Goal: Communication & Community: Answer question/provide support

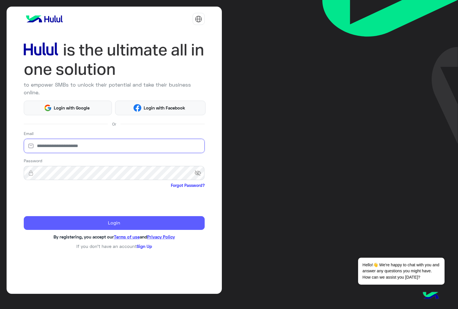
type input "**********"
click at [78, 216] on button "Login" at bounding box center [114, 223] width 181 height 14
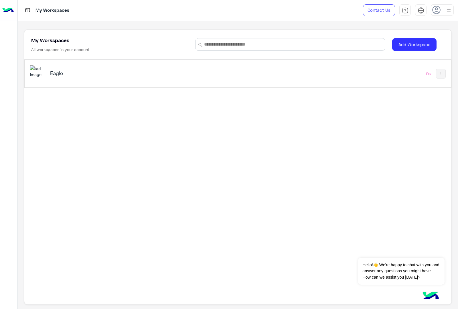
click at [38, 71] on img at bounding box center [37, 71] width 15 height 12
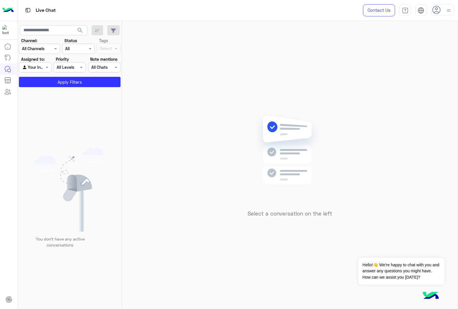
click at [433, 7] on icon at bounding box center [436, 10] width 9 height 9
click at [311, 50] on div "Select a conversation on the left" at bounding box center [290, 166] width 336 height 290
click at [434, 10] on icon at bounding box center [436, 10] width 9 height 9
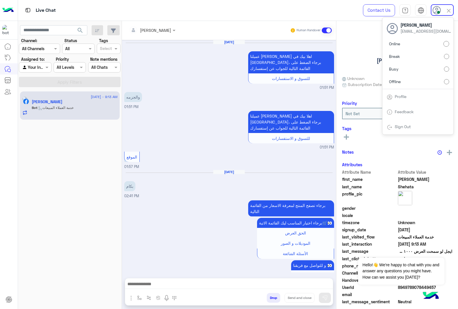
scroll to position [855, 0]
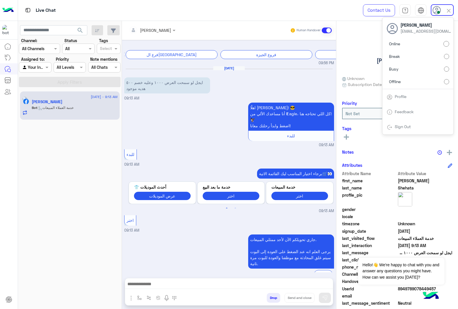
click at [184, 101] on div "اهلًا Adam! 😎 أنا مساعدك الألي من 𝗘agle، كل اللي تحتاجه هنا! 🦅 اضغط وابدأ رحلتك…" at bounding box center [229, 124] width 210 height 47
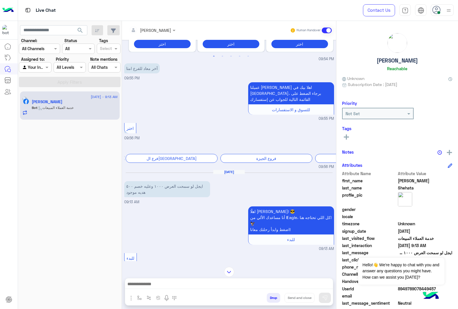
scroll to position [748, 0]
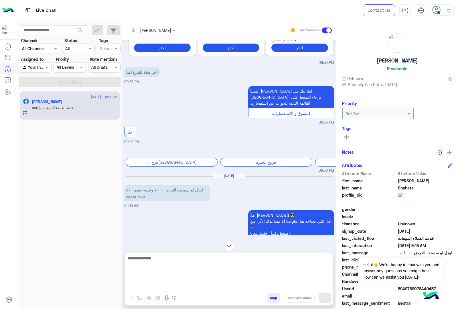
click at [169, 288] on textarea at bounding box center [229, 271] width 208 height 34
type textarea "*"
type textarea "**********"
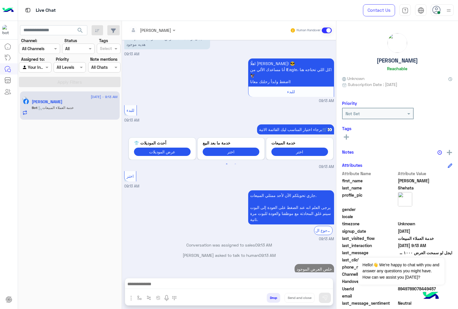
scroll to position [884, 0]
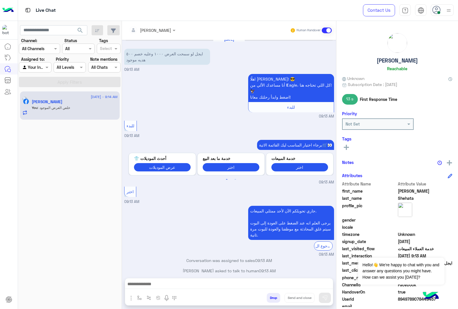
click at [187, 278] on div at bounding box center [229, 285] width 208 height 14
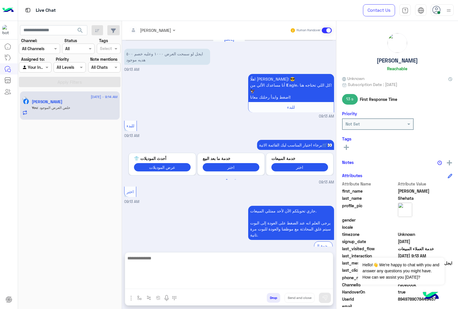
click at [185, 282] on textarea at bounding box center [229, 271] width 208 height 34
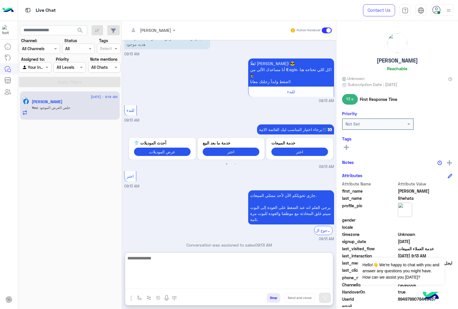
paste textarea "**********"
type textarea "**********"
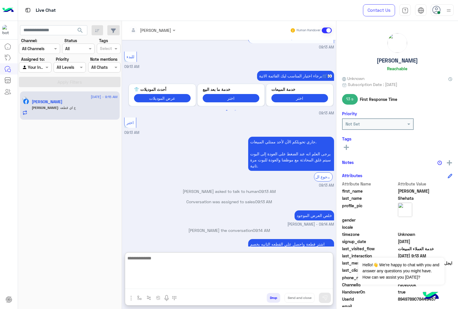
scroll to position [972, 0]
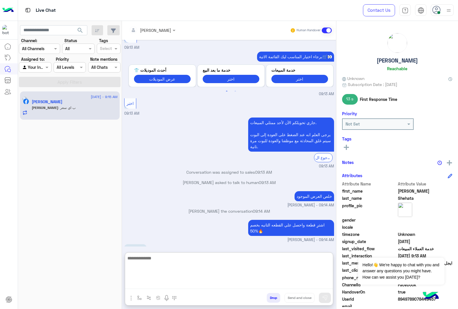
click at [188, 263] on textarea at bounding box center [229, 271] width 208 height 34
type textarea "**********"
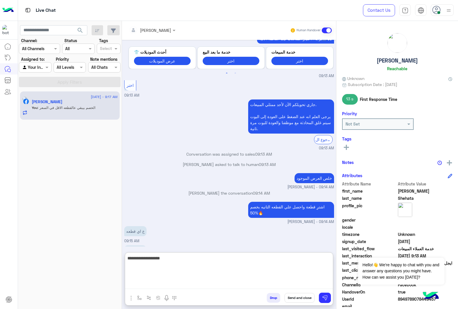
type textarea "**********"
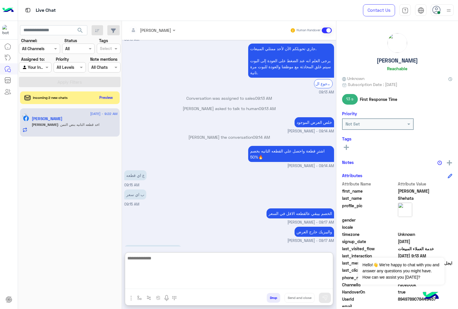
scroll to position [1047, 0]
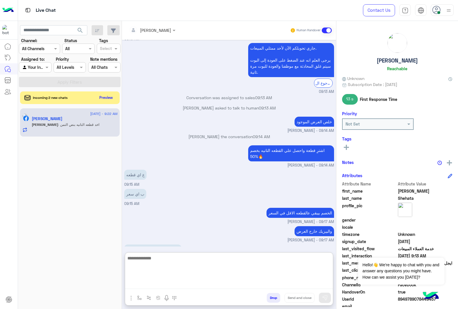
click at [161, 262] on textarea at bounding box center [229, 271] width 208 height 34
type textarea "**********"
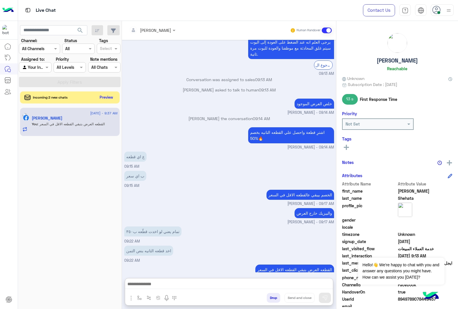
click at [109, 96] on button "Preview" at bounding box center [107, 97] width 18 height 8
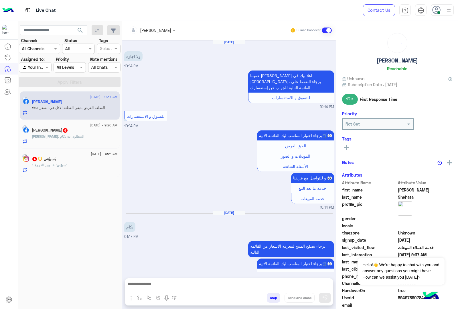
scroll to position [676, 0]
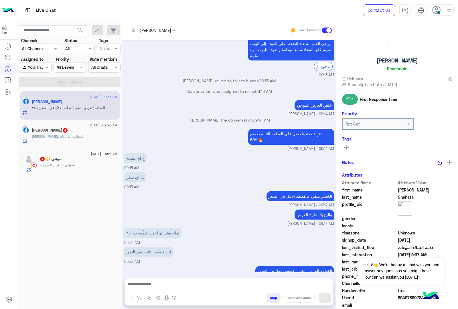
click at [74, 137] on div "محمد : البنطلون ده بكام" at bounding box center [75, 139] width 86 height 10
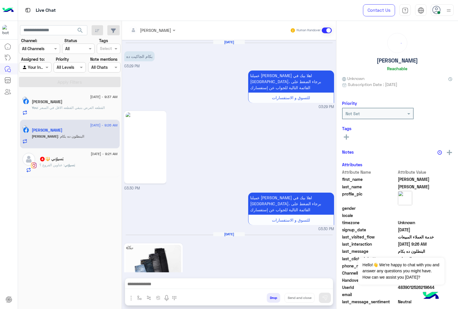
scroll to position [333, 0]
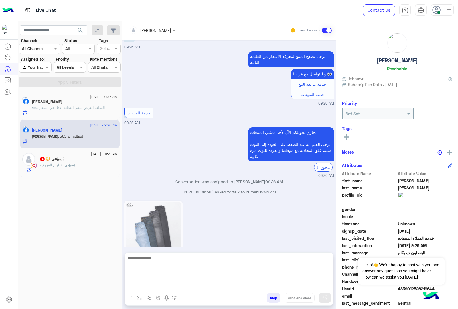
click at [149, 284] on textarea at bounding box center [229, 271] width 208 height 34
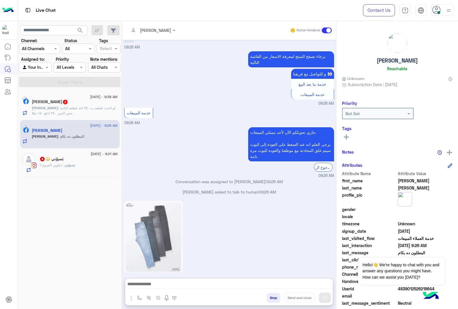
click at [69, 109] on span ": لو اخدت قطعه ب ٣٥٠ اخد قطعه التانيه بنص التمن ٣٥٠ ادفع ١٥٠ مثلا" at bounding box center [74, 110] width 84 height 9
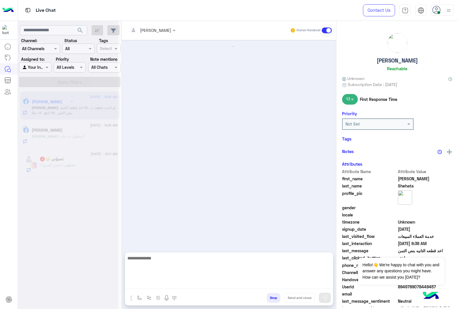
click at [151, 286] on textarea at bounding box center [229, 271] width 208 height 34
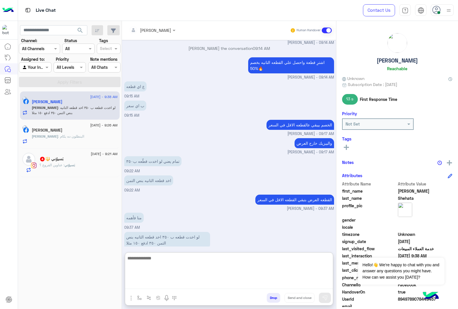
scroll to position [692, 0]
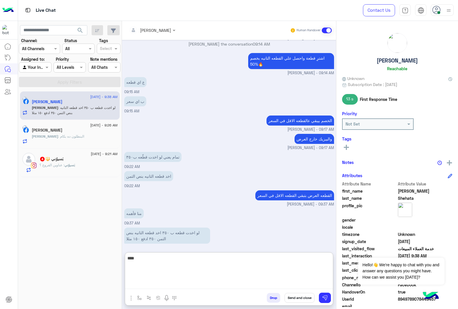
type textarea "****"
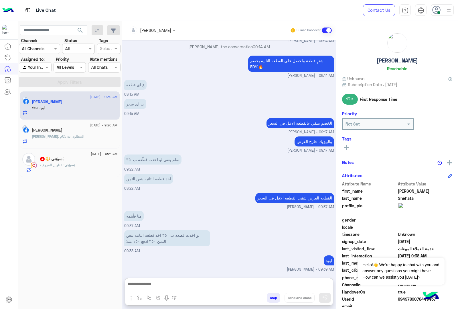
click at [64, 158] on h5 "بَسيوُني 🔱 4" at bounding box center [52, 158] width 24 height 5
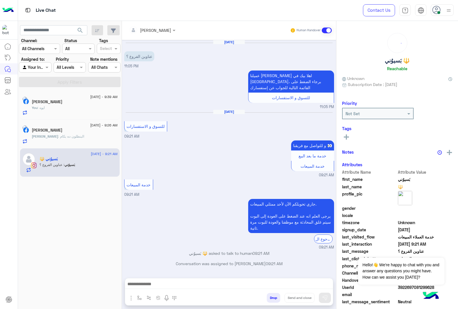
scroll to position [12, 0]
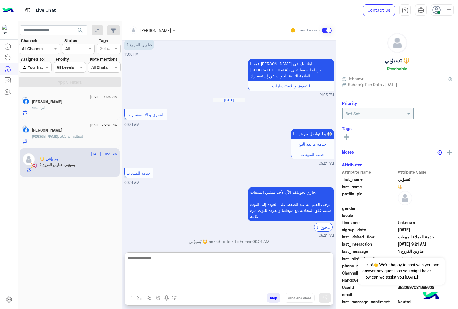
click at [157, 288] on textarea at bounding box center [229, 271] width 208 height 34
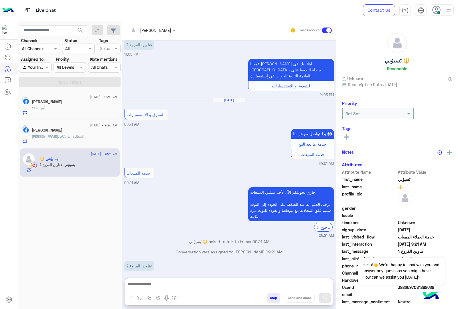
click at [132, 297] on img "button" at bounding box center [131, 297] width 7 height 7
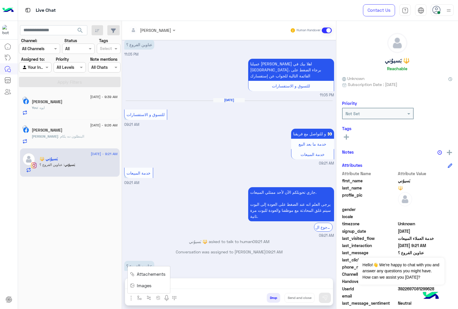
click at [139, 284] on span "Images" at bounding box center [144, 285] width 15 height 7
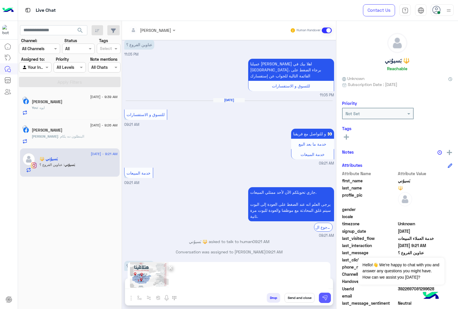
click at [323, 297] on img at bounding box center [325, 298] width 6 height 6
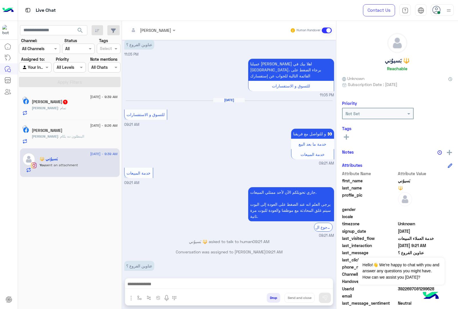
scroll to position [100, 0]
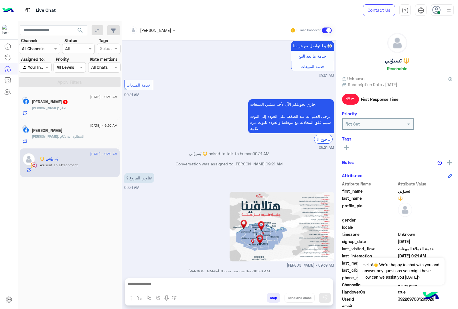
click at [269, 298] on button "Drop" at bounding box center [273, 298] width 13 height 10
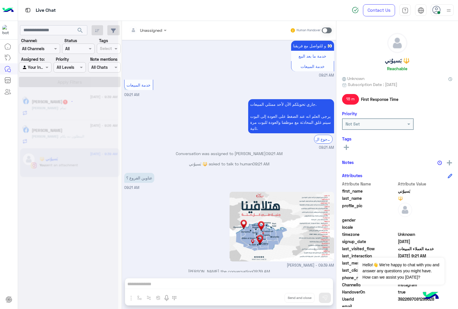
scroll to position [110, 0]
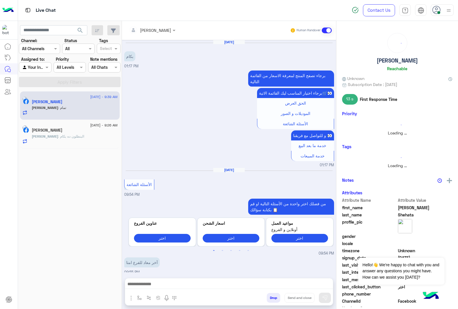
scroll to position [593, 0]
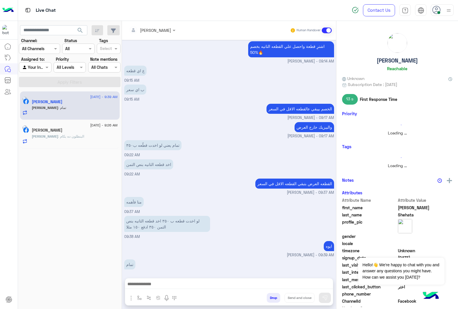
click at [275, 300] on button "Drop" at bounding box center [273, 298] width 13 height 10
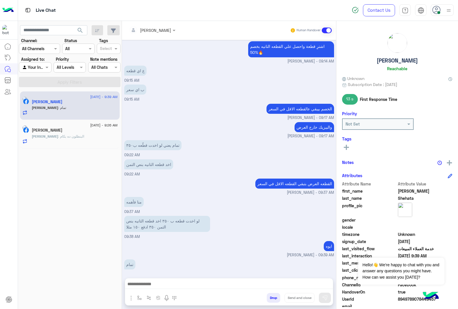
scroll to position [603, 0]
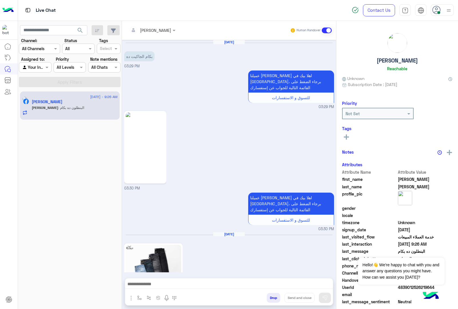
scroll to position [333, 0]
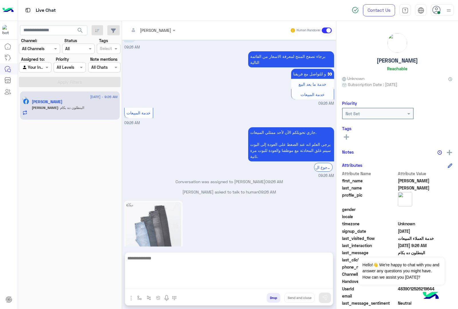
click at [145, 288] on textarea at bounding box center [229, 271] width 208 height 34
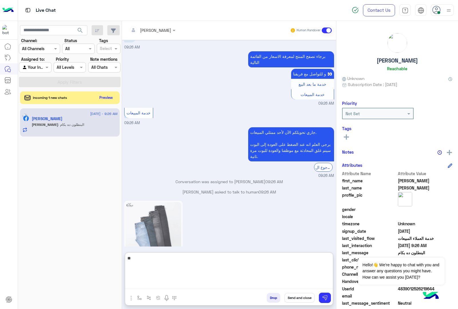
type textarea "***"
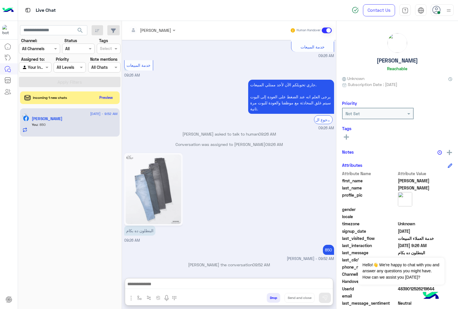
click at [105, 93] on div "Incoming 1 new chats Preview" at bounding box center [70, 97] width 100 height 13
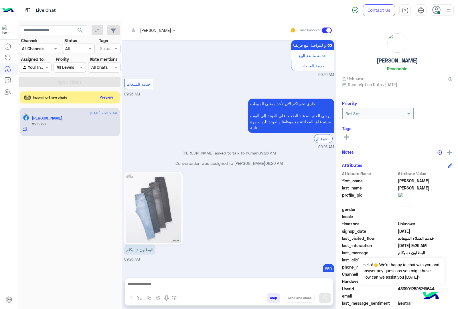
click at [105, 98] on button "Preview" at bounding box center [107, 97] width 18 height 8
